Goal: Task Accomplishment & Management: Manage account settings

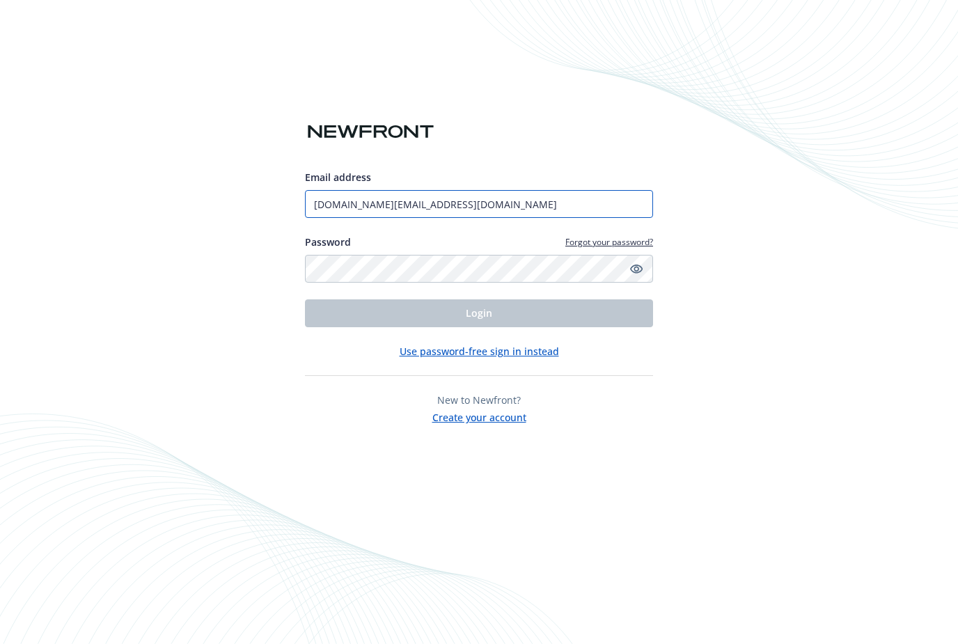
type input "[DOMAIN_NAME][EMAIL_ADDRESS][DOMAIN_NAME]"
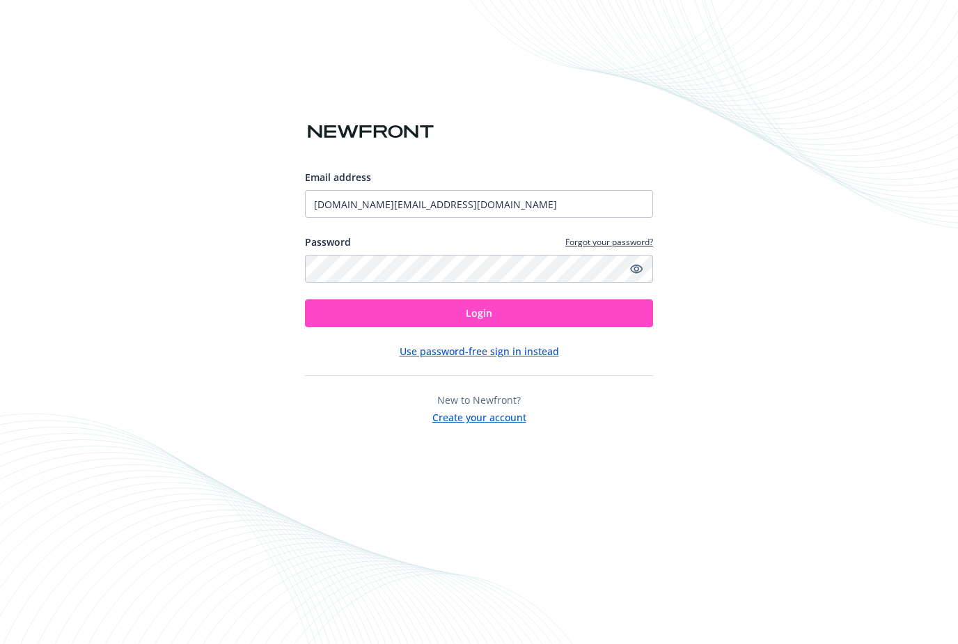
click at [523, 327] on button "Login" at bounding box center [479, 313] width 348 height 28
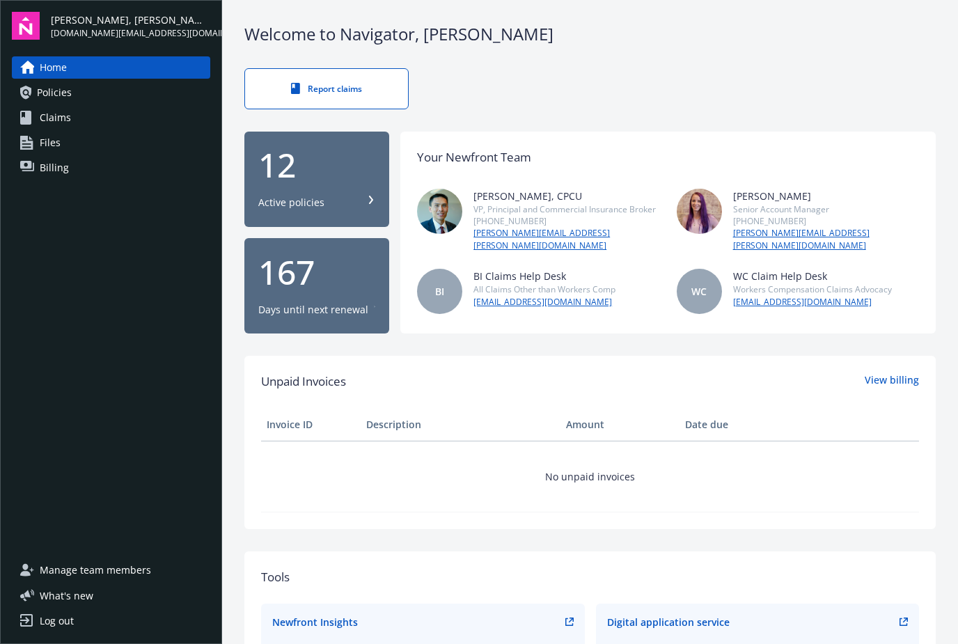
click at [36, 122] on link "Claims" at bounding box center [111, 117] width 198 height 22
